Goal: Transaction & Acquisition: Purchase product/service

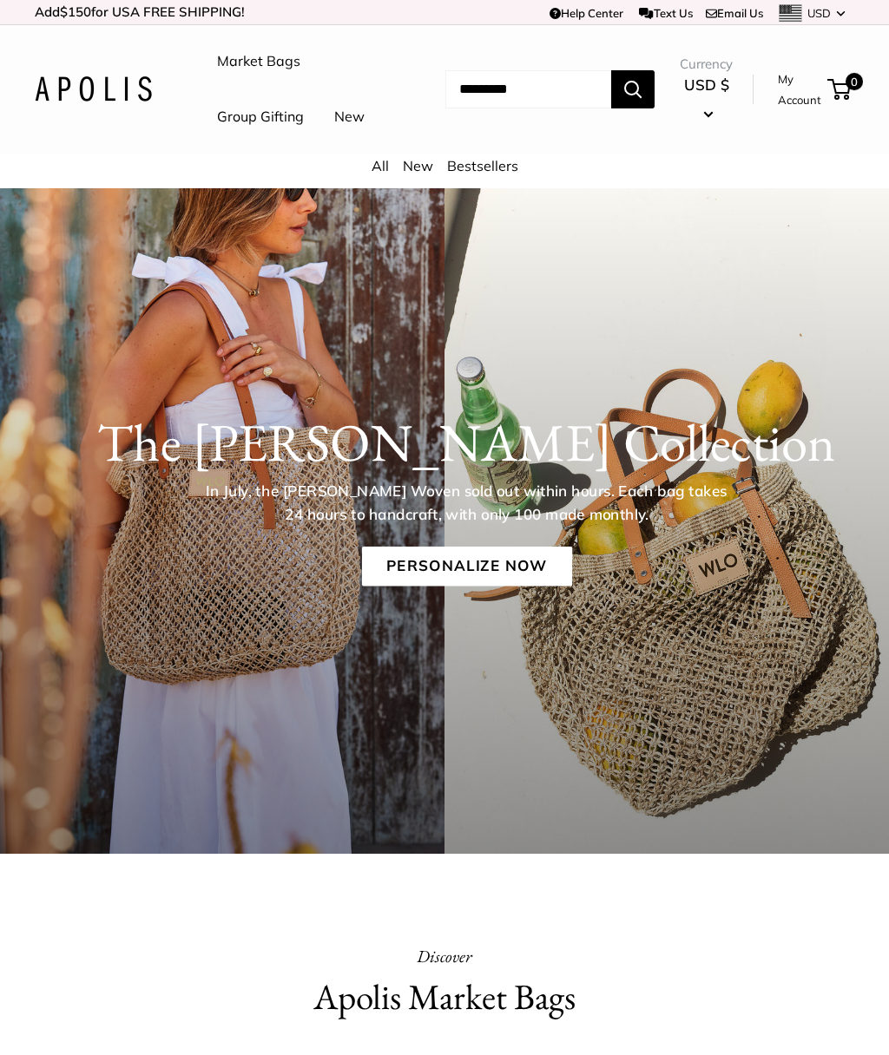
click at [507, 587] on link "Personalize Now" at bounding box center [466, 567] width 210 height 40
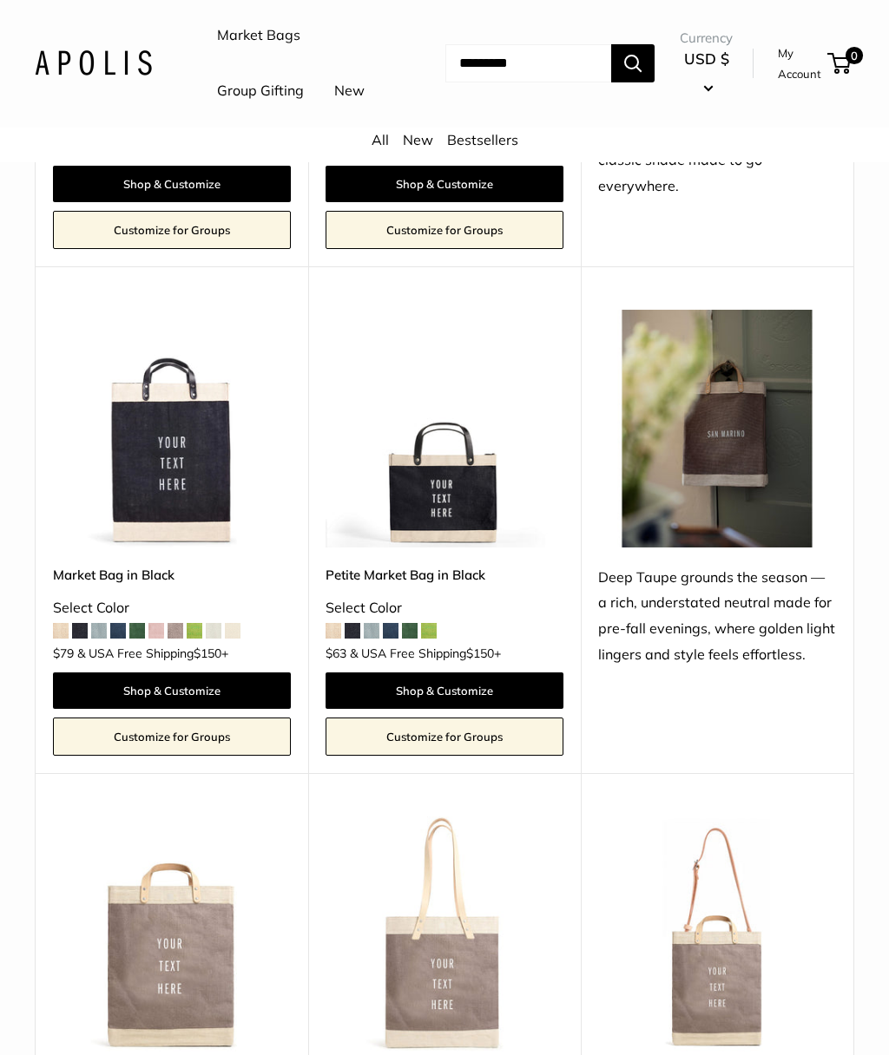
scroll to position [5628, 0]
